Goal: Use online tool/utility: Use online tool/utility

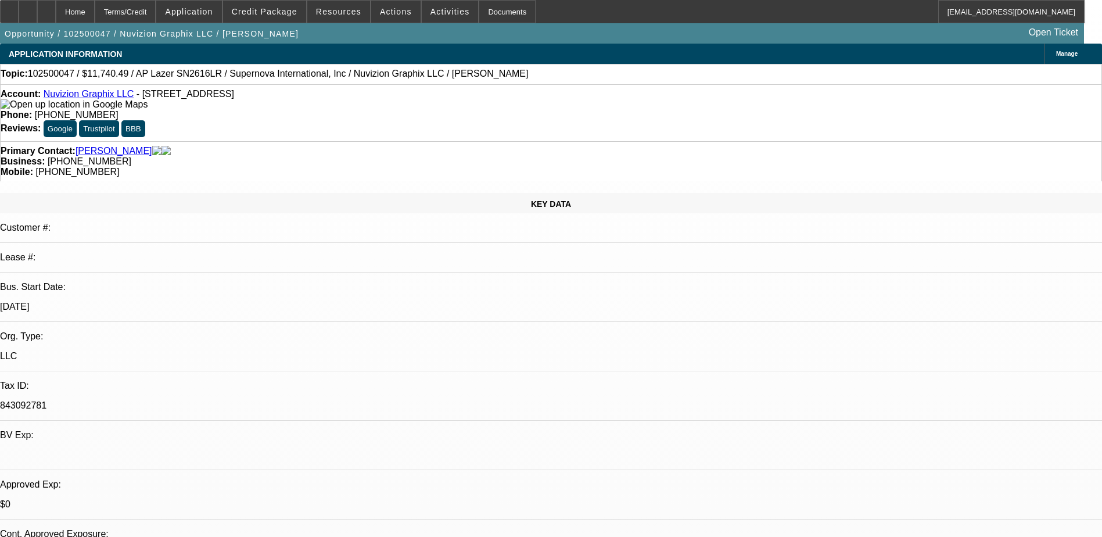
select select "0"
select select "0.1"
select select "5"
select select "0"
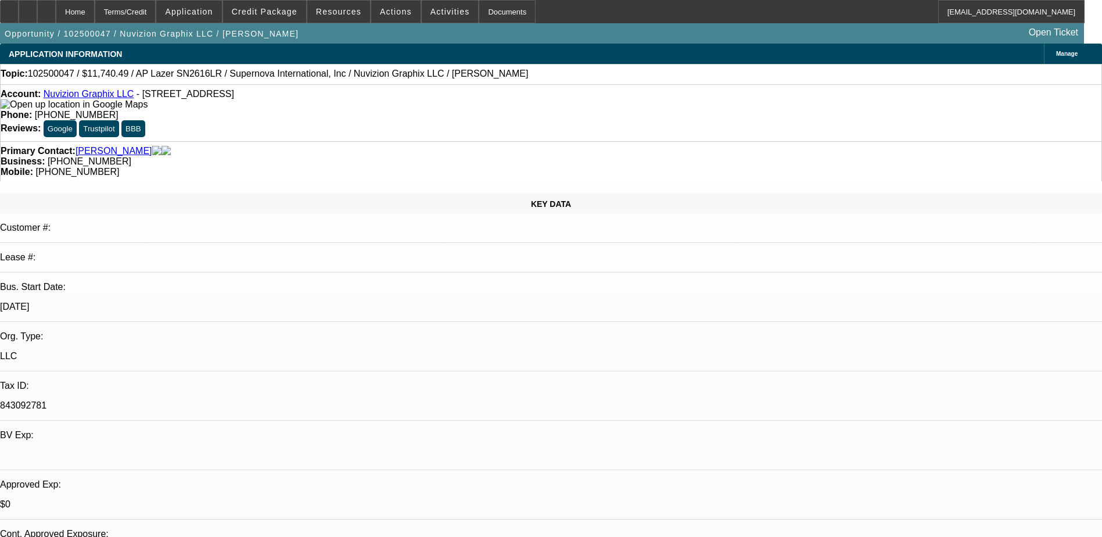
select select "0"
select select "0.1"
select select "5"
select select "0"
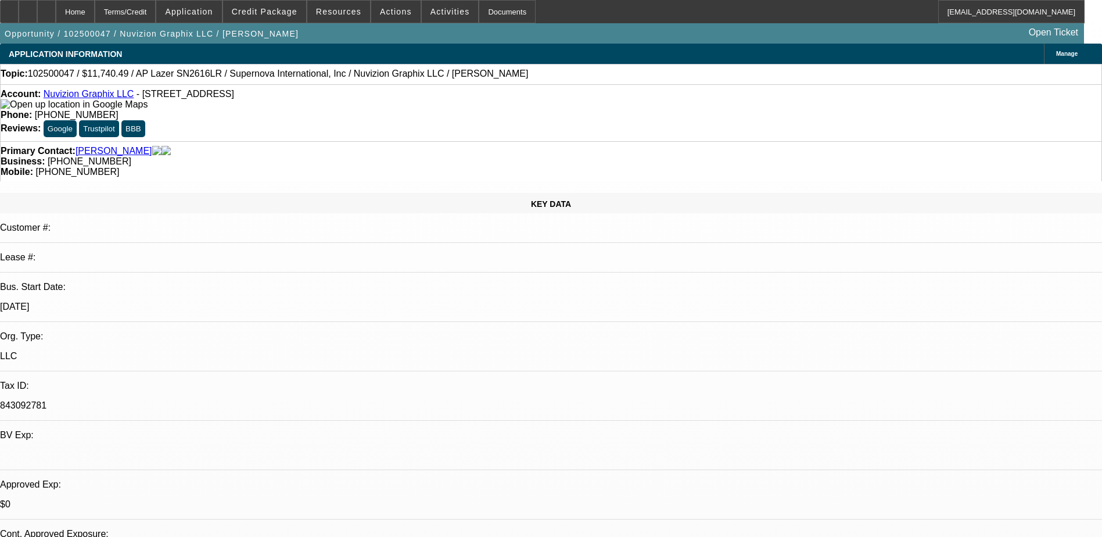
select select "0.1"
select select "5"
select select "0"
select select "0.1"
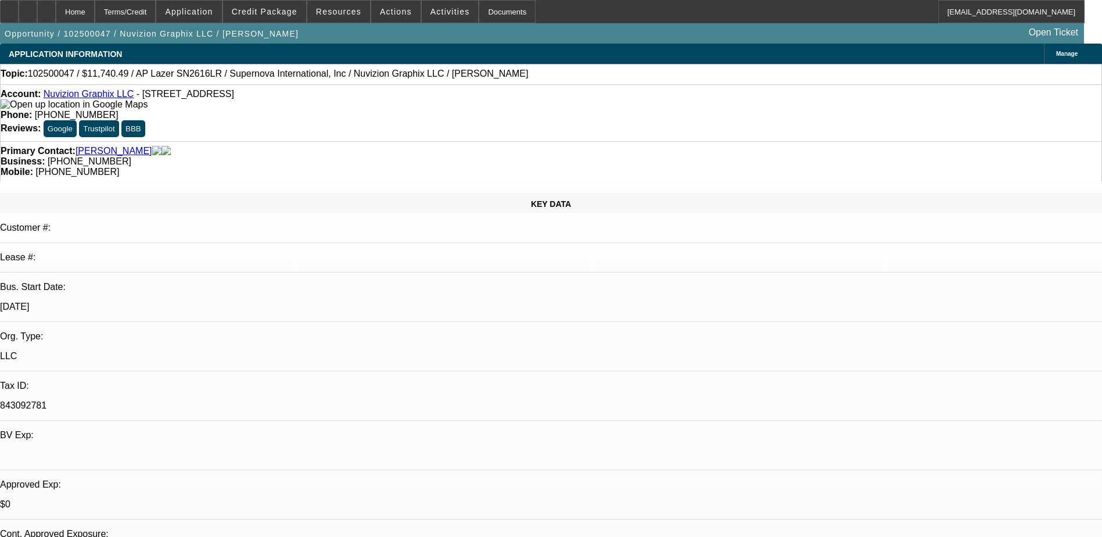
select select "5"
